Goal: Transaction & Acquisition: Purchase product/service

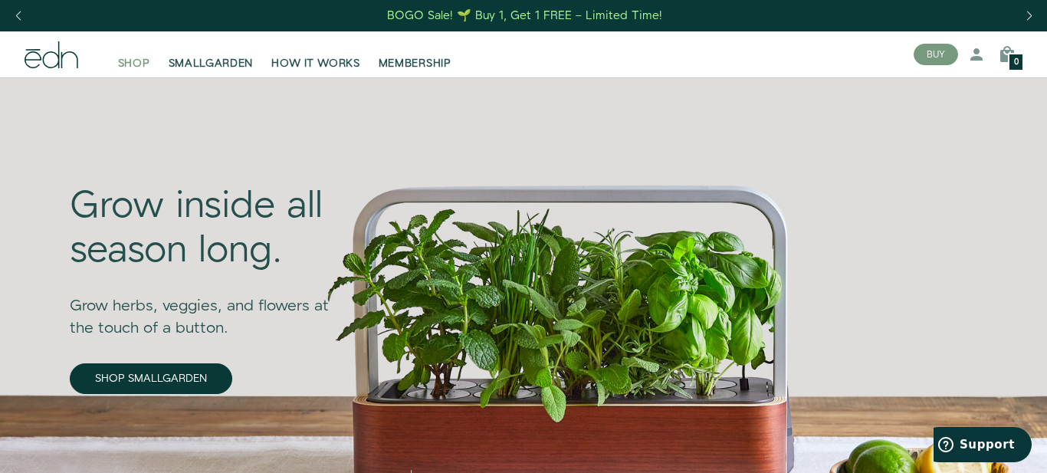
click at [140, 66] on span "SHOP" at bounding box center [134, 63] width 32 height 15
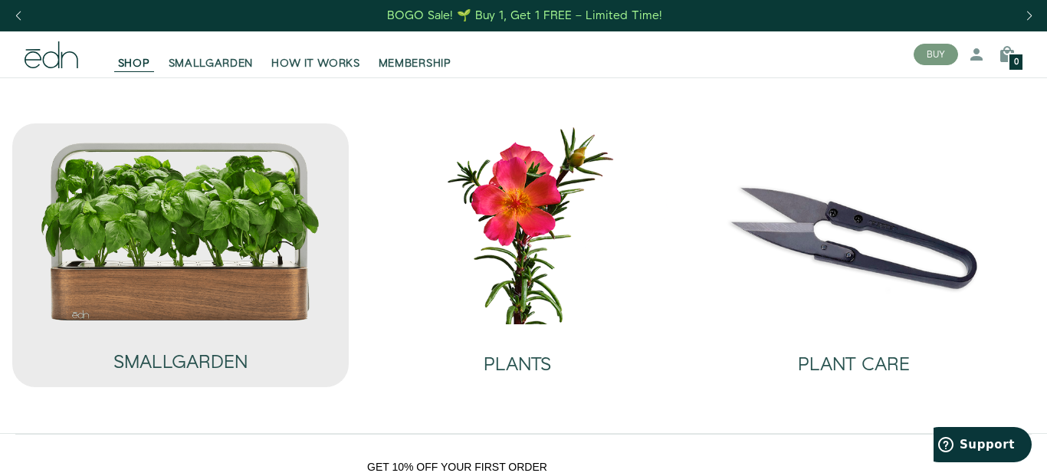
scroll to position [1, 0]
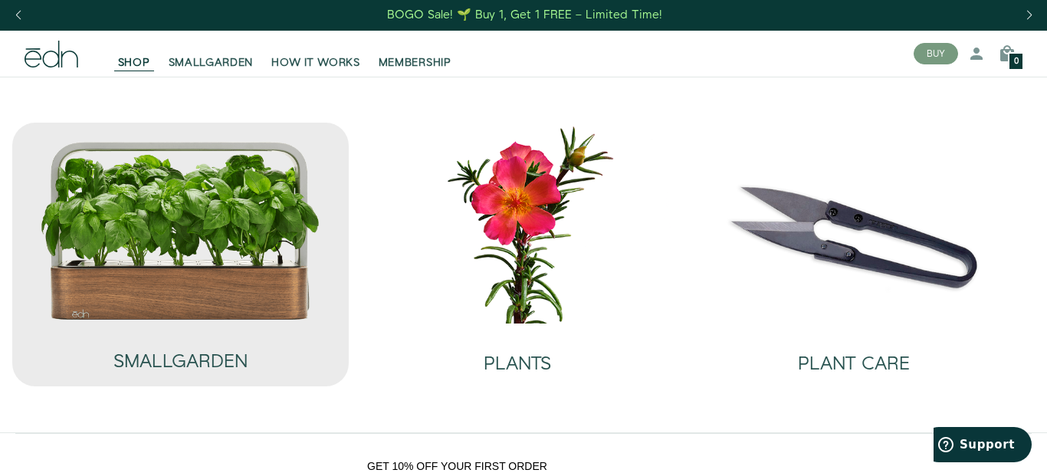
click at [194, 234] on img at bounding box center [180, 230] width 281 height 180
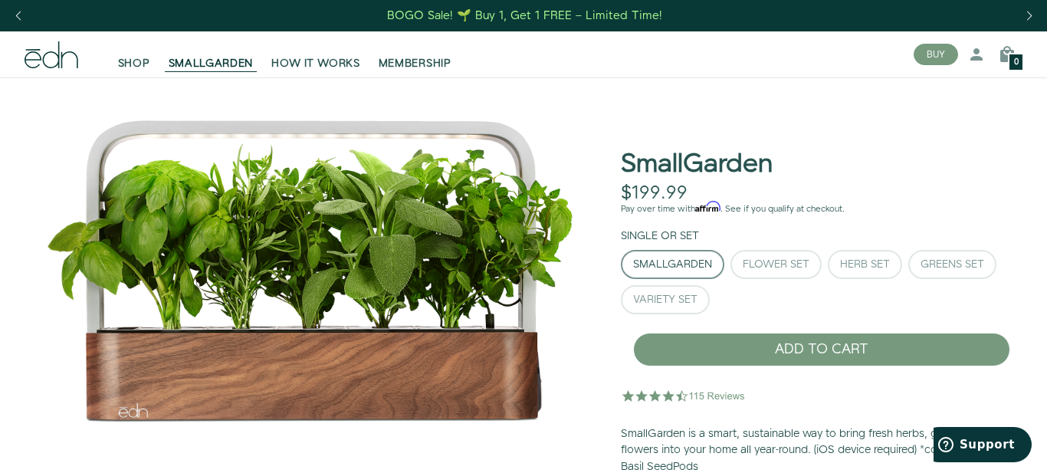
scroll to position [1, 0]
